Goal: Task Accomplishment & Management: Manage account settings

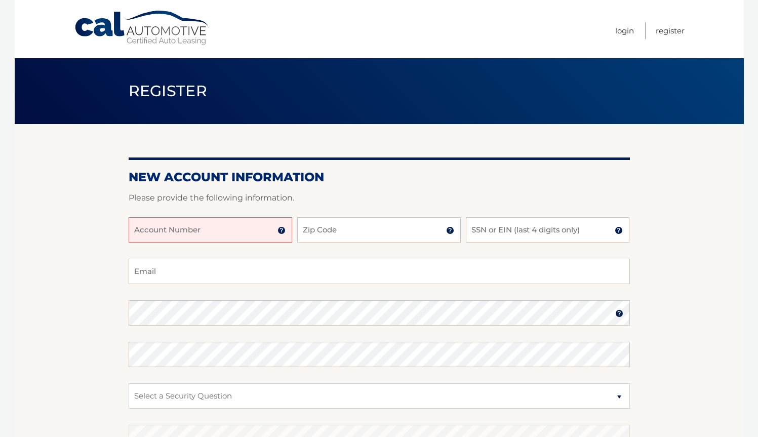
click at [175, 229] on input "Account Number" at bounding box center [211, 229] width 164 height 25
type input "44456015998"
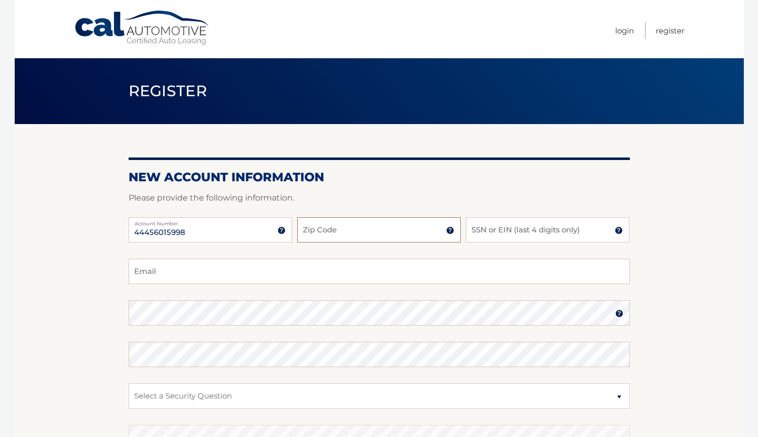
click at [331, 237] on input "Zip Code" at bounding box center [379, 229] width 164 height 25
type input "11209"
type input "shannon.derosa@gmail.com"
click at [493, 236] on input "SSN or EIN (last 4 digits only)" at bounding box center [548, 229] width 164 height 25
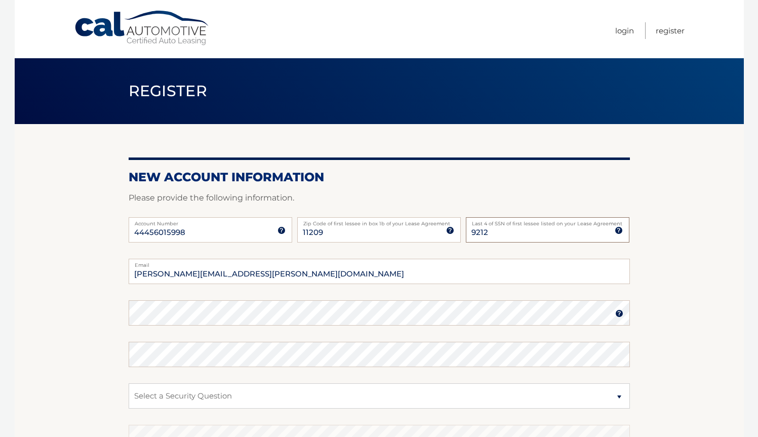
type input "9212"
click at [323, 398] on select "Select a Security Question What was the name of your elementary school? What is…" at bounding box center [379, 395] width 501 height 25
select select "2"
click at [129, 383] on select "Select a Security Question What was the name of your elementary school? What is…" at bounding box center [379, 395] width 501 height 25
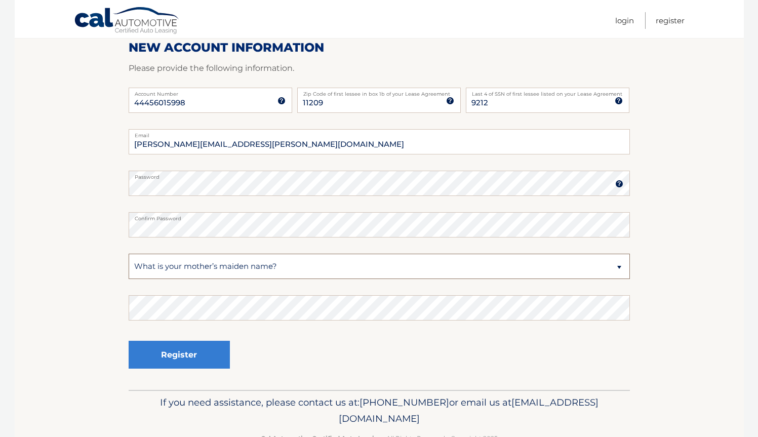
scroll to position [160, 0]
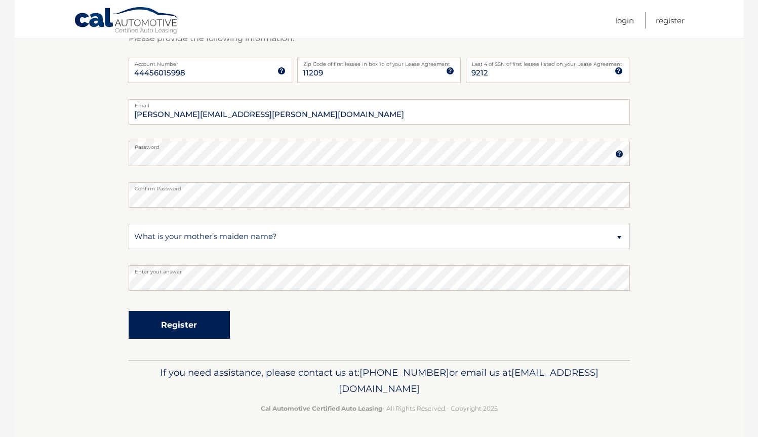
click at [196, 330] on button "Register" at bounding box center [179, 325] width 101 height 28
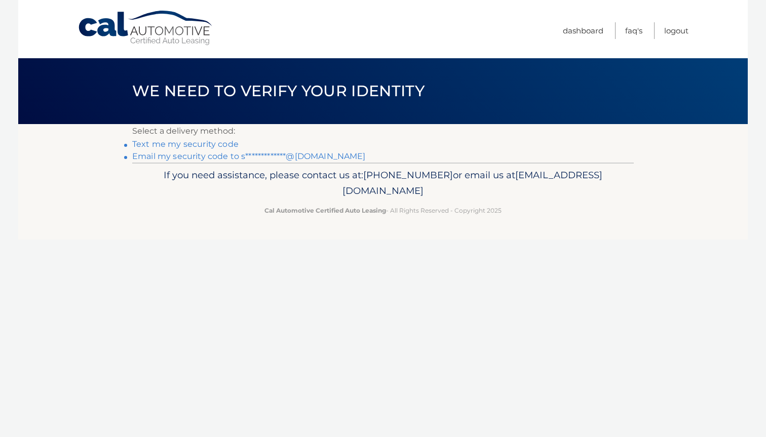
click at [560, 265] on div "Cal Automotive Menu Dashboard FAQ's Logout ×" at bounding box center [382, 218] width 729 height 437
click at [220, 159] on link "**********" at bounding box center [249, 156] width 234 height 10
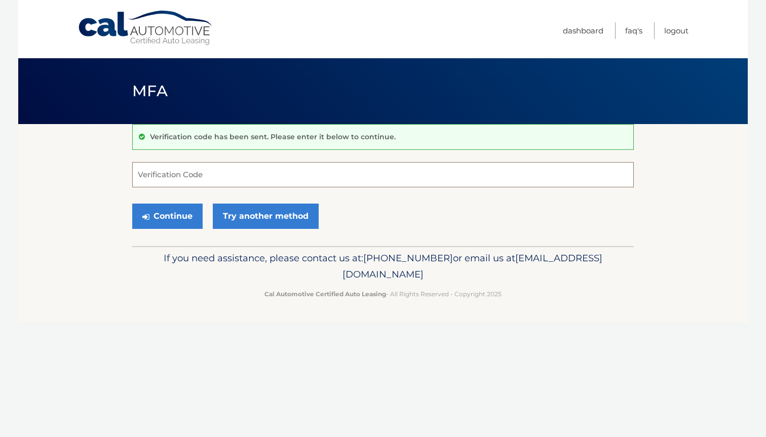
click at [195, 178] on input "Verification Code" at bounding box center [382, 174] width 501 height 25
type input "992436"
click at [183, 219] on button "Continue" at bounding box center [167, 216] width 70 height 25
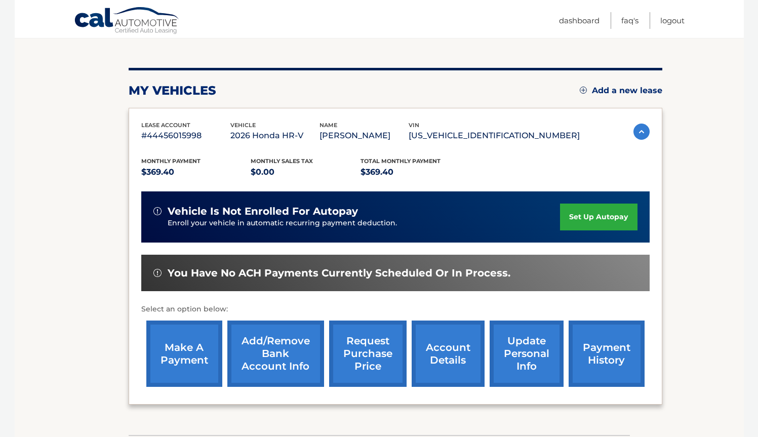
scroll to position [110, 0]
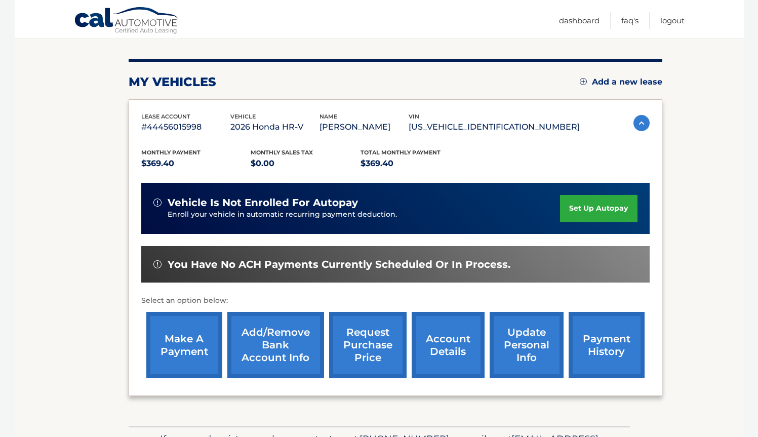
click at [579, 205] on link "set up autopay" at bounding box center [598, 208] width 77 height 27
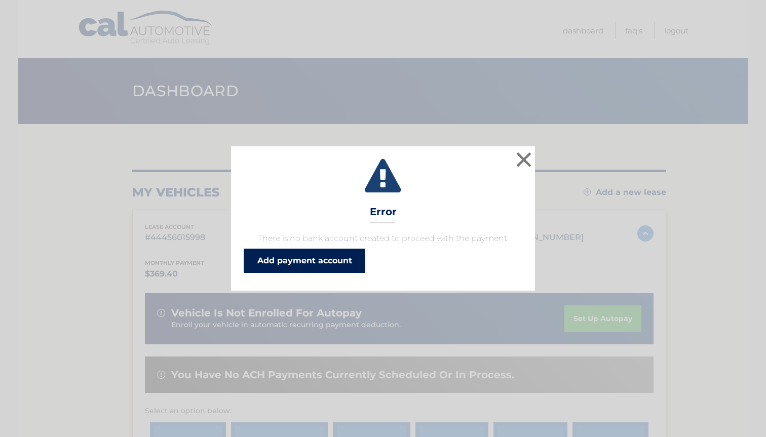
click at [311, 261] on link "Add payment account" at bounding box center [305, 261] width 122 height 24
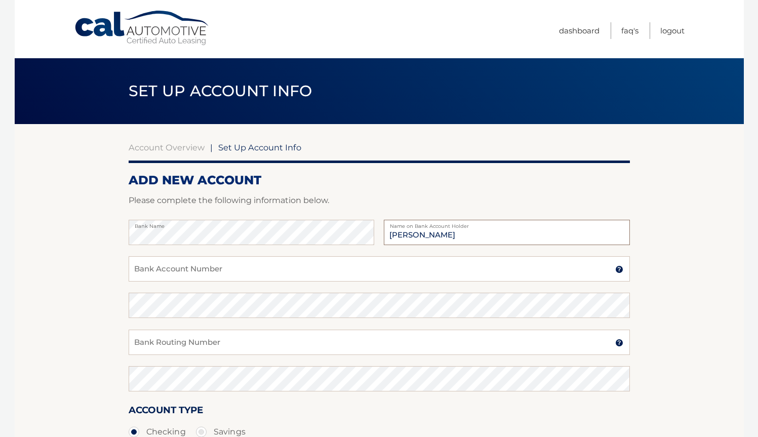
type input "Shannon DeRosa"
click at [299, 264] on input "Bank Account Number" at bounding box center [379, 268] width 501 height 25
paste input "2506055751"
type input "2506055751"
click at [234, 336] on input "Bank Routing Number" at bounding box center [379, 342] width 501 height 25
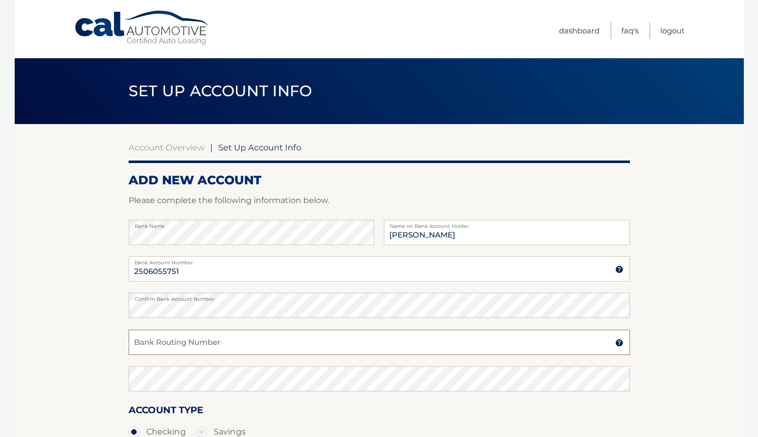
paste input "031176110"
type input "031176110"
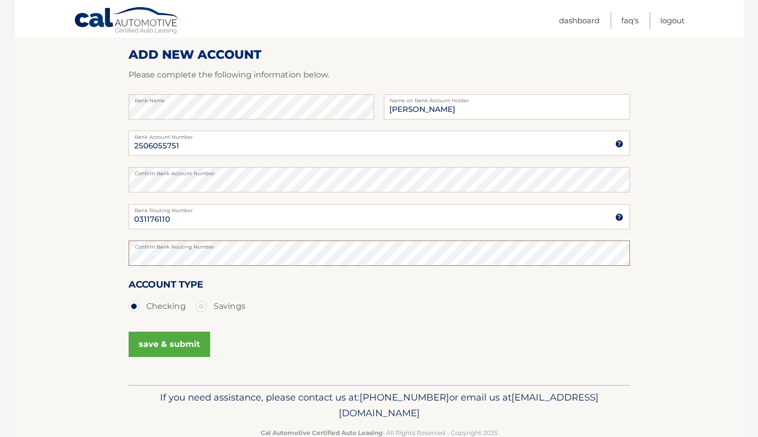
scroll to position [129, 0]
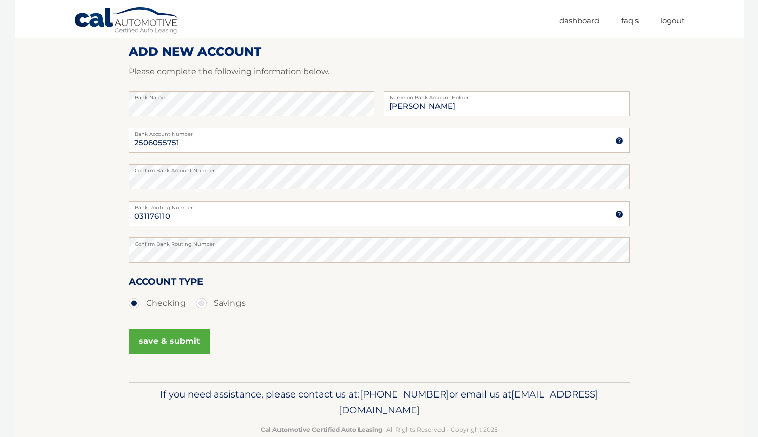
click at [195, 347] on button "save & submit" at bounding box center [170, 341] width 82 height 25
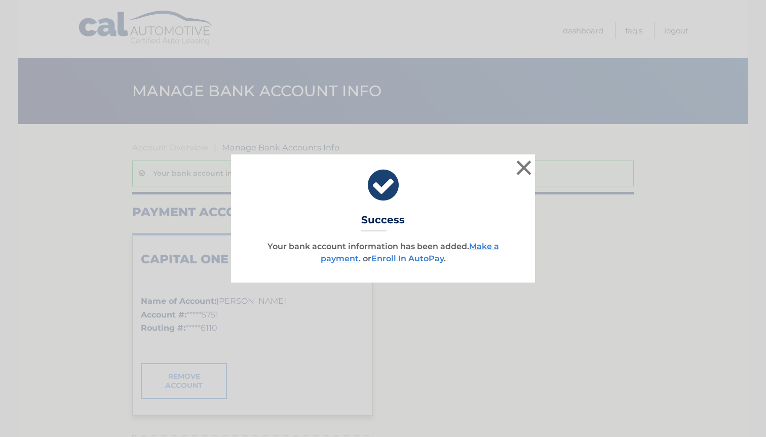
click at [423, 258] on link "Enroll In AutoPay" at bounding box center [407, 259] width 72 height 10
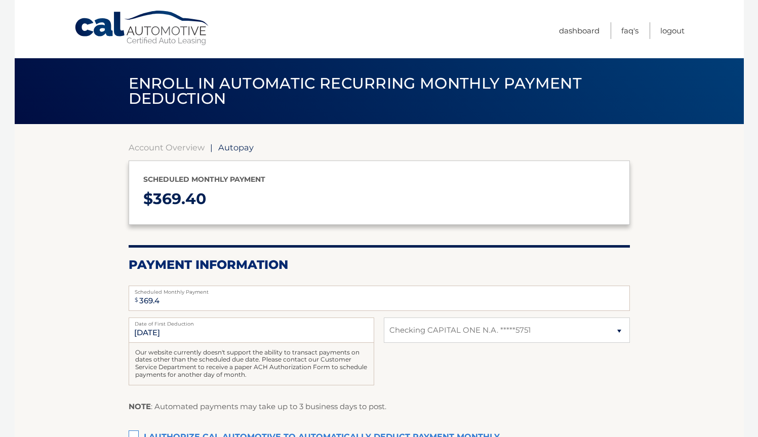
select select "ZDRiNzUxNGEtNjQ2Yi00MDBjLTk5YmEtNDljNTU0NTEwMzYy"
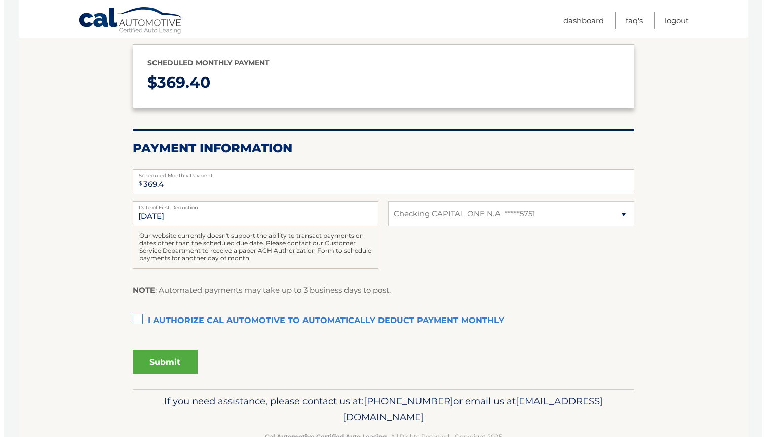
scroll to position [120, 0]
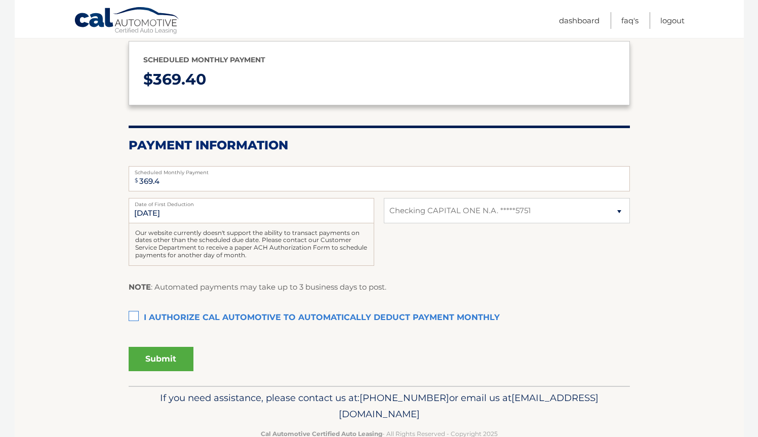
click at [137, 315] on label "I authorize cal automotive to automatically deduct payment monthly This checkbo…" at bounding box center [379, 318] width 501 height 20
click at [0, 0] on input "I authorize cal automotive to automatically deduct payment monthly This checkbo…" at bounding box center [0, 0] width 0 height 0
click at [153, 355] on button "Submit" at bounding box center [161, 359] width 65 height 24
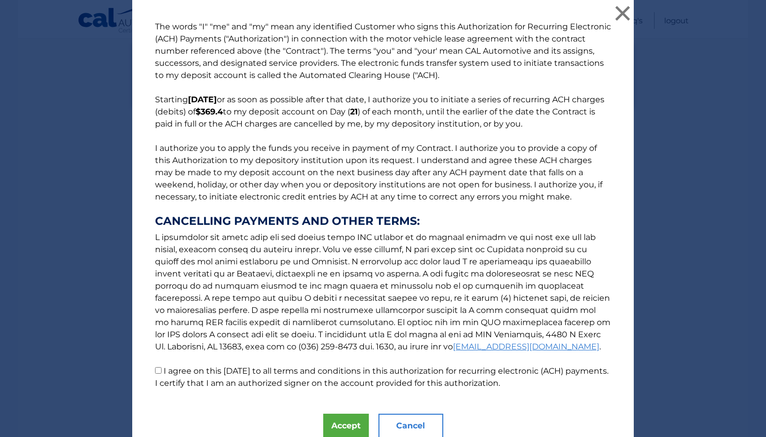
click at [155, 371] on input "I agree on this [DATE] to all terms and conditions in this authorization for re…" at bounding box center [158, 370] width 7 height 7
checkbox input "true"
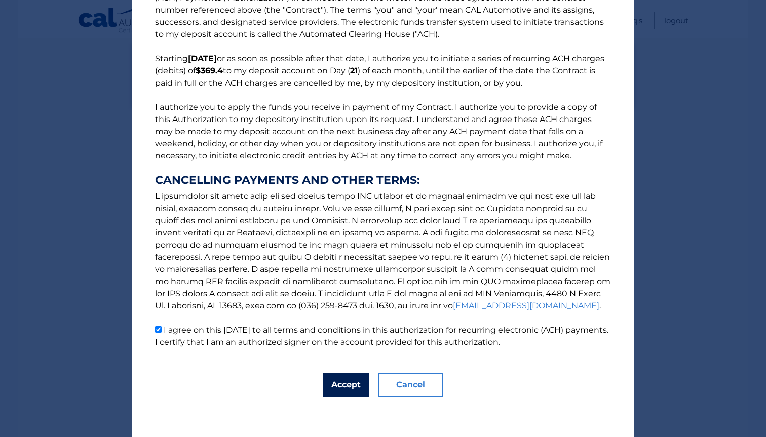
click at [341, 391] on button "Accept" at bounding box center [346, 385] width 46 height 24
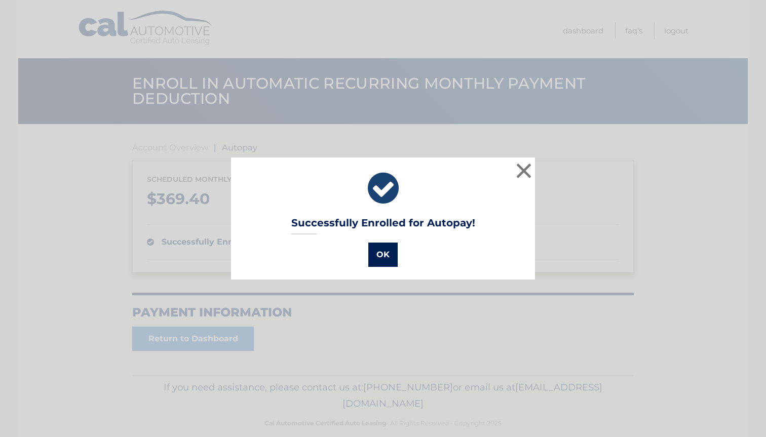
click at [379, 251] on button "OK" at bounding box center [382, 255] width 29 height 24
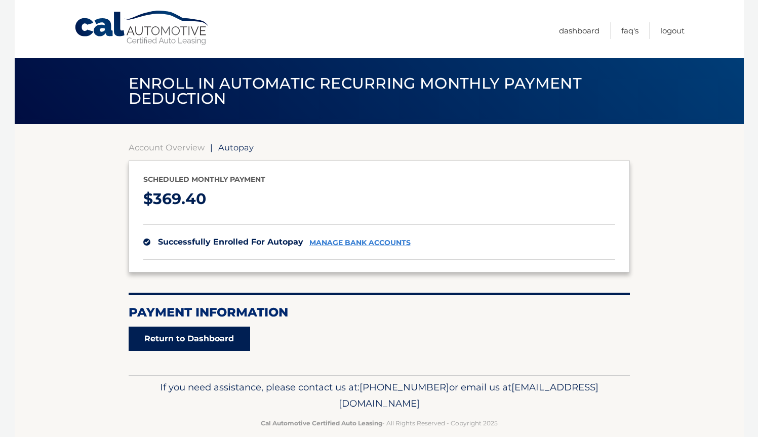
click at [191, 340] on link "Return to Dashboard" at bounding box center [190, 339] width 122 height 24
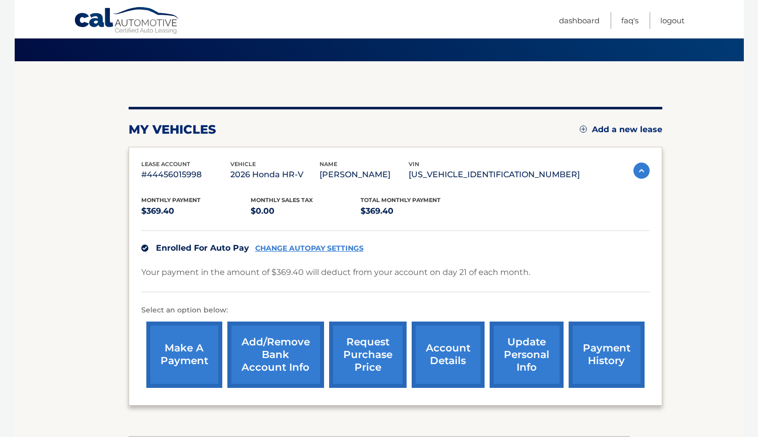
scroll to position [72, 0]
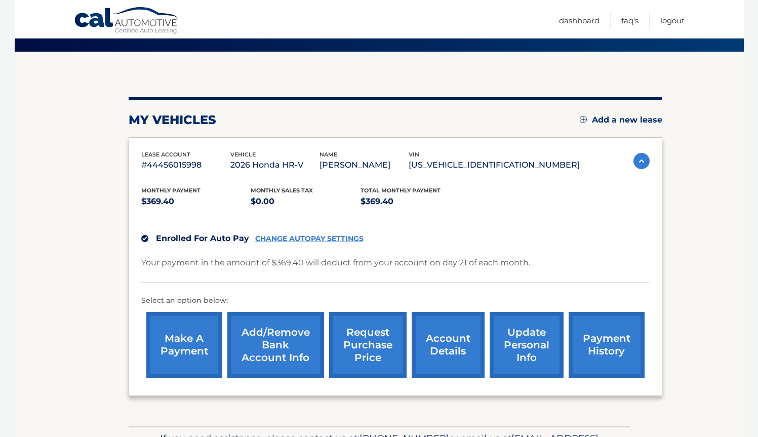
click at [167, 334] on link "make a payment" at bounding box center [184, 345] width 76 height 66
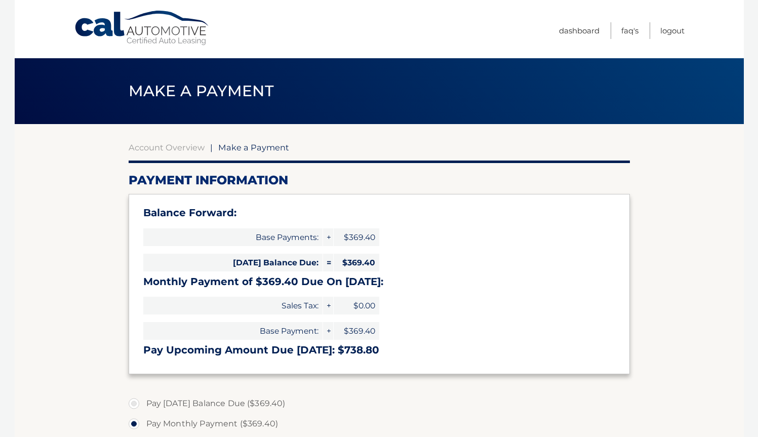
select select "ZDRiNzUxNGEtNjQ2Yi00MDBjLTk5YmEtNDljNTU0NTEwMzYy"
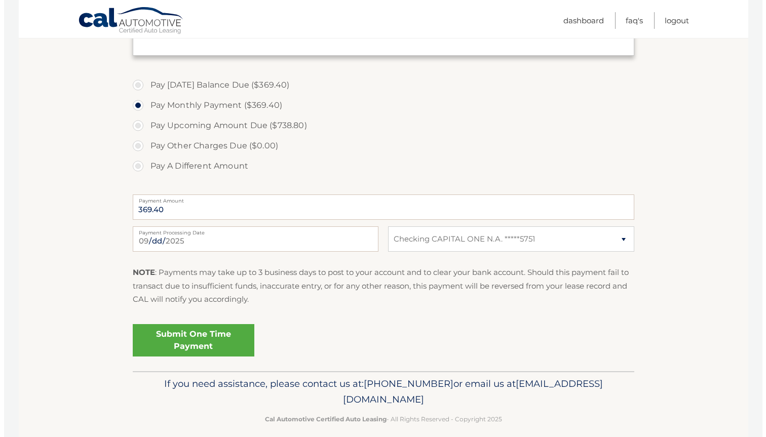
scroll to position [324, 0]
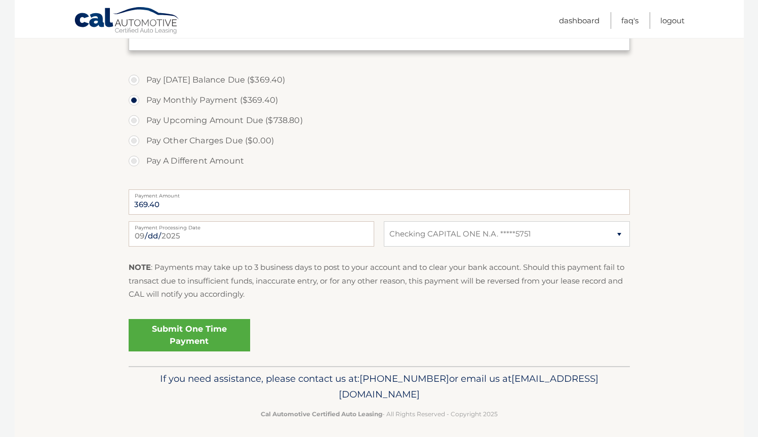
click at [219, 329] on link "Submit One Time Payment" at bounding box center [190, 335] width 122 height 32
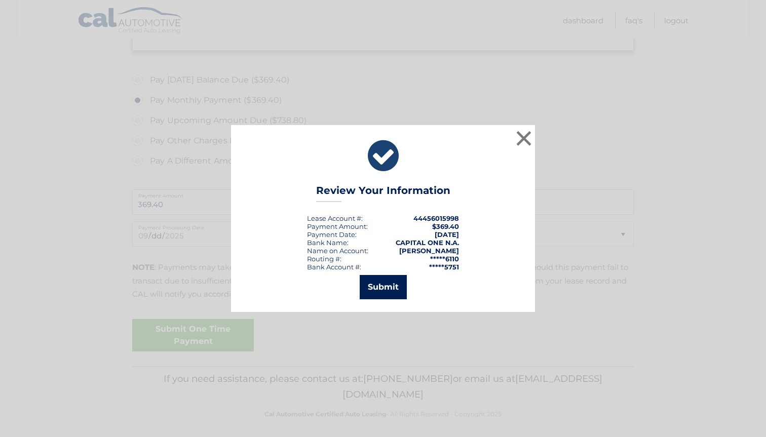
click at [393, 288] on button "Submit" at bounding box center [383, 287] width 47 height 24
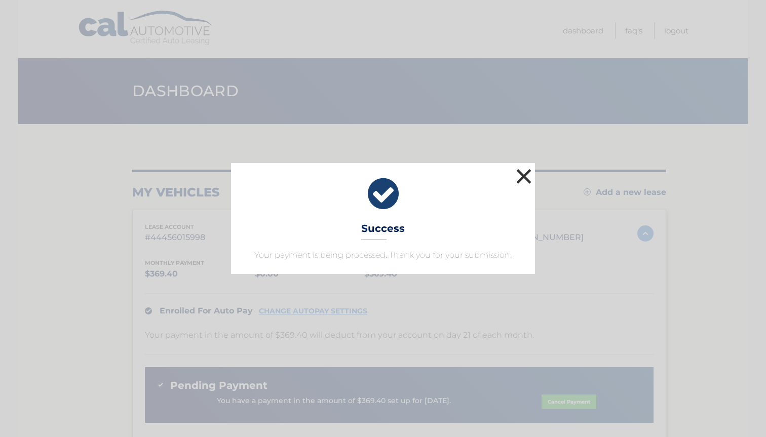
click at [523, 176] on button "×" at bounding box center [524, 176] width 20 height 20
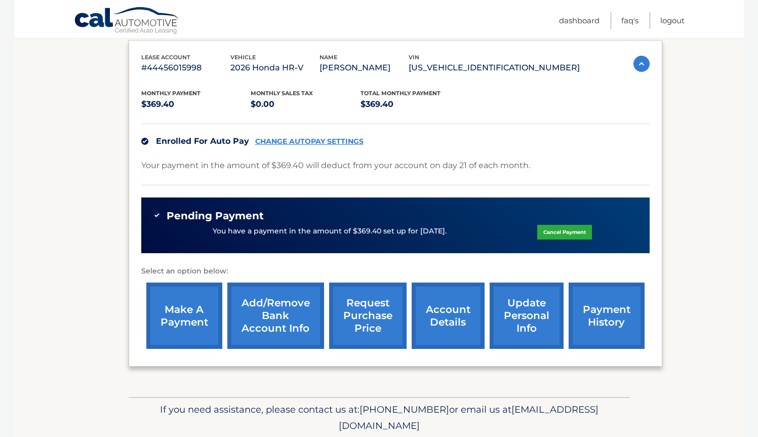
scroll to position [206, 0]
